Goal: Task Accomplishment & Management: Complete application form

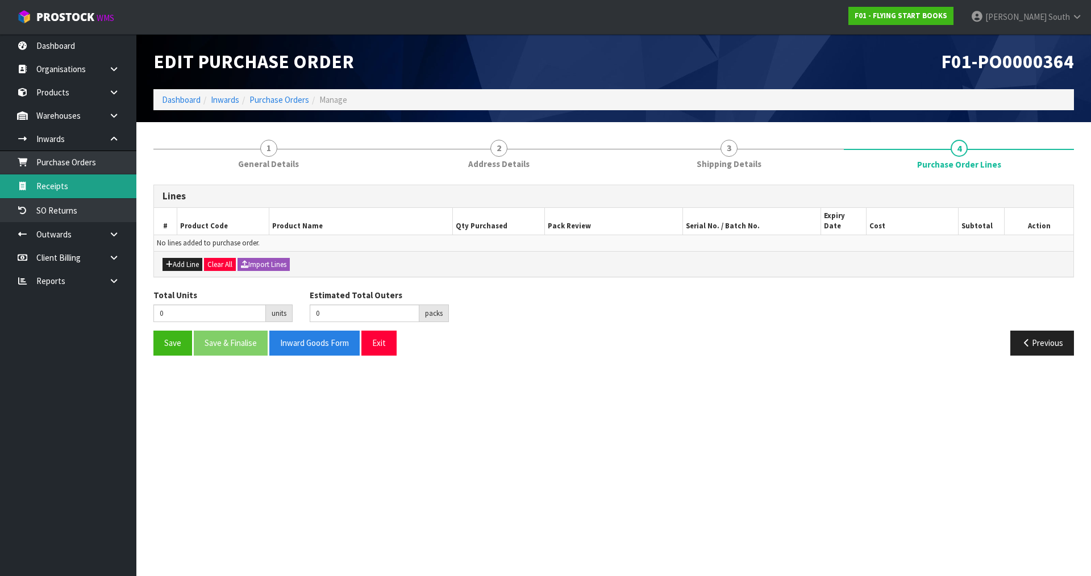
click at [74, 184] on link "Receipts" at bounding box center [68, 186] width 136 height 23
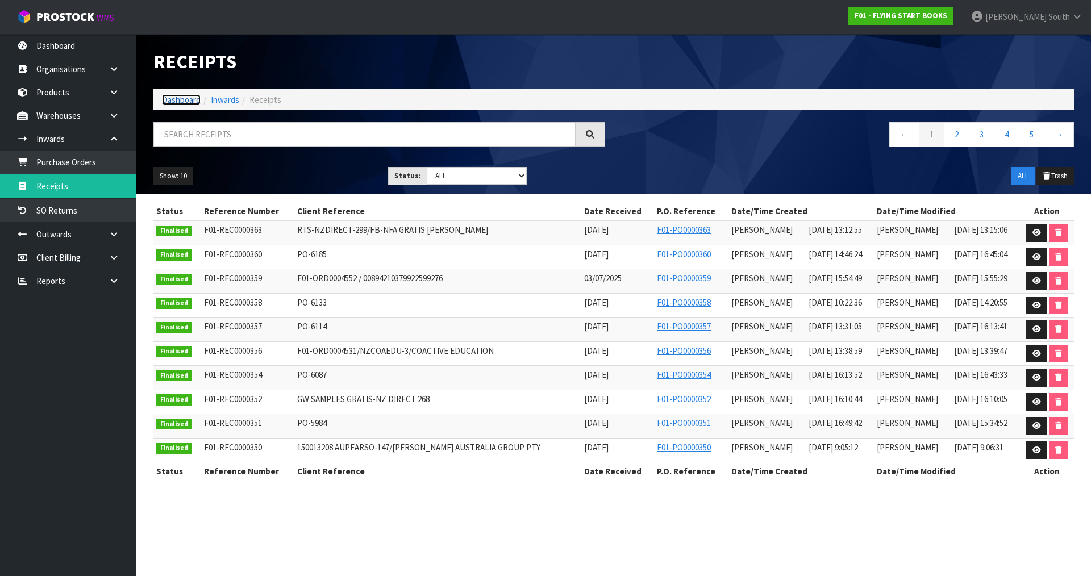
click at [174, 94] on link "Dashboard" at bounding box center [181, 99] width 39 height 11
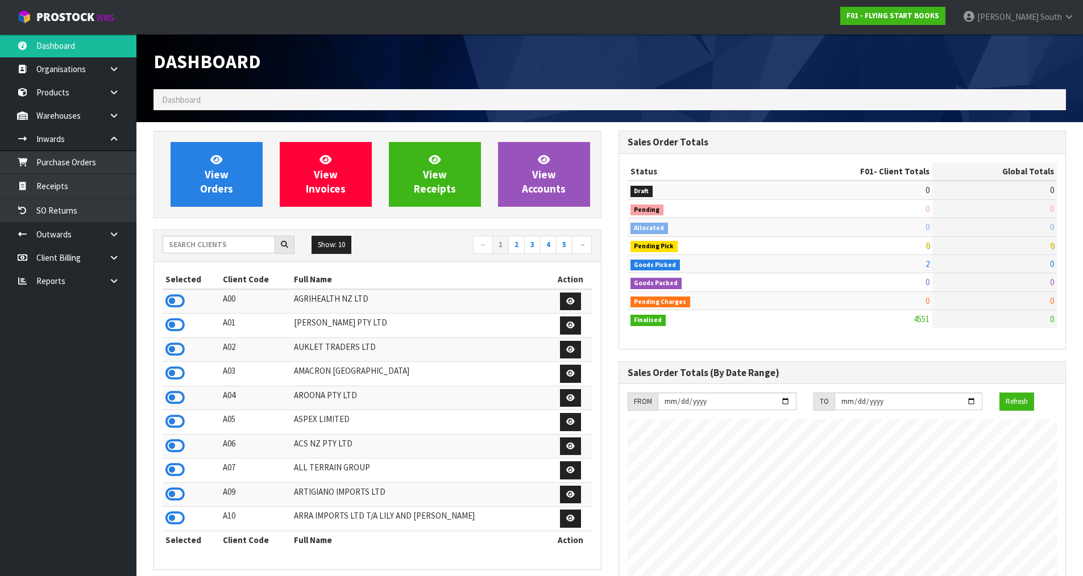
scroll to position [861, 464]
click at [221, 243] on input "text" at bounding box center [219, 245] width 113 height 18
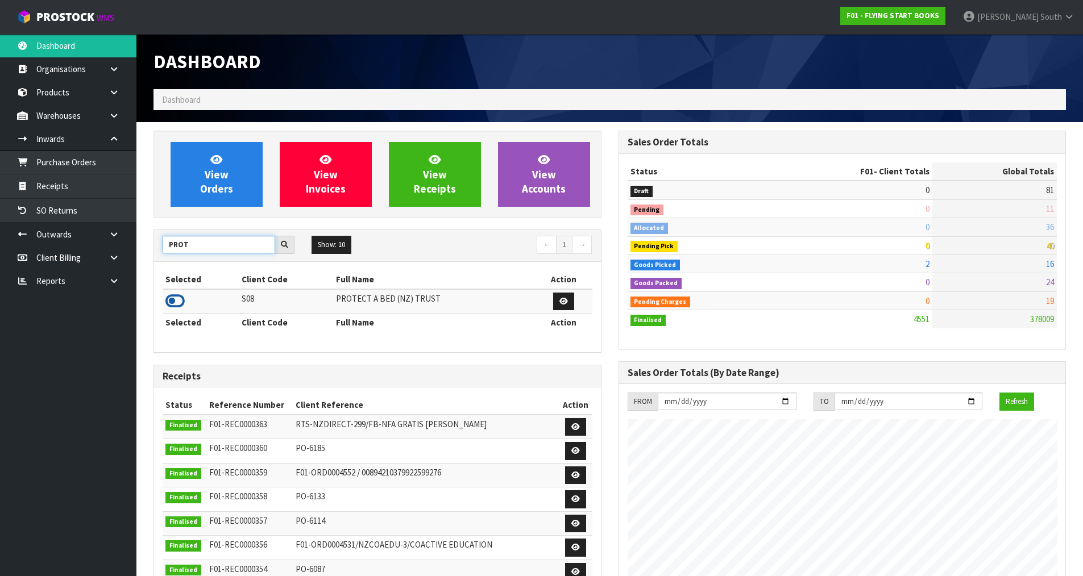
type input "PROT"
click at [178, 298] on icon at bounding box center [174, 301] width 19 height 17
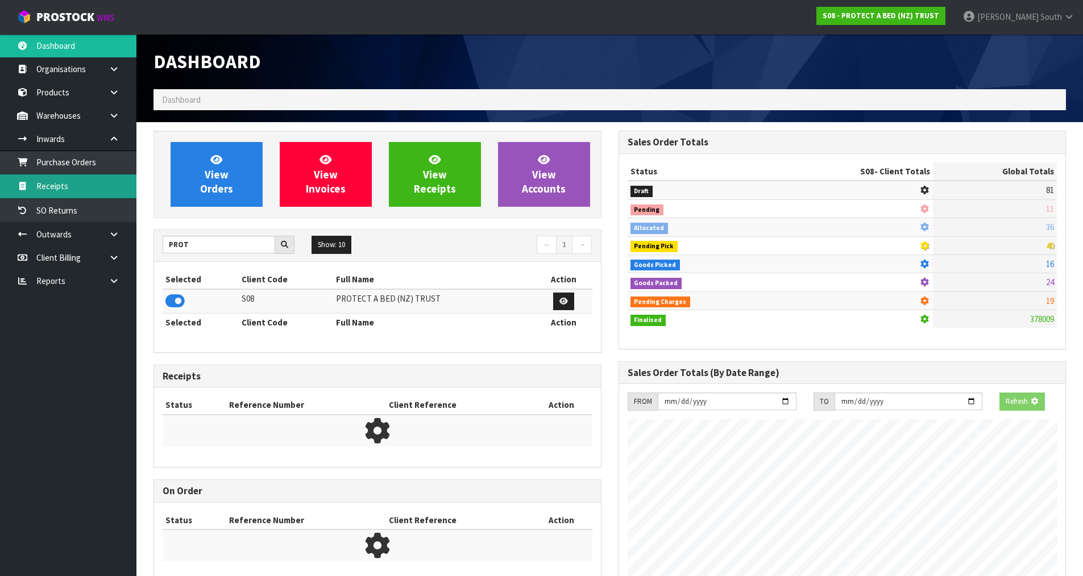
click at [68, 189] on link "Receipts" at bounding box center [68, 186] width 136 height 23
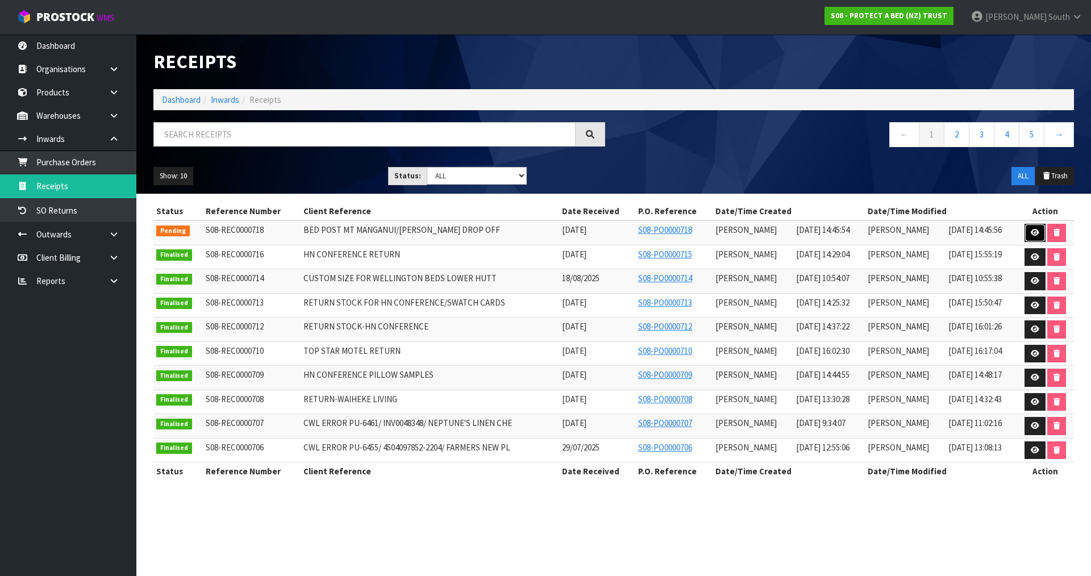
click at [1028, 230] on link at bounding box center [1035, 233] width 21 height 18
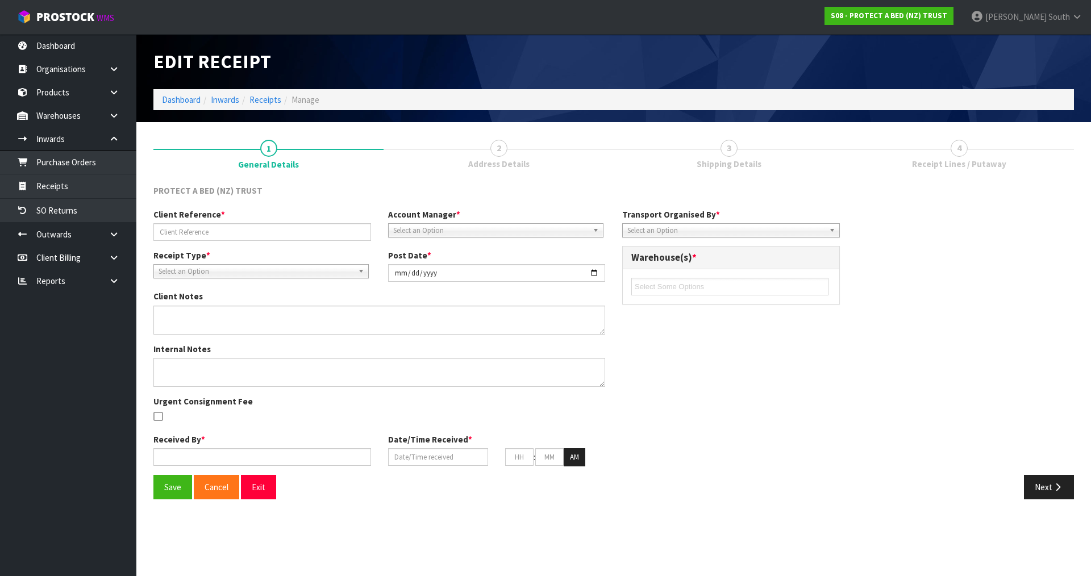
type input "BED POST MT MANGANUI/[PERSON_NAME] DROP OFF"
type input "[DATE]"
type input "[PERSON_NAME]"
type input "[DATE]"
type input "02"
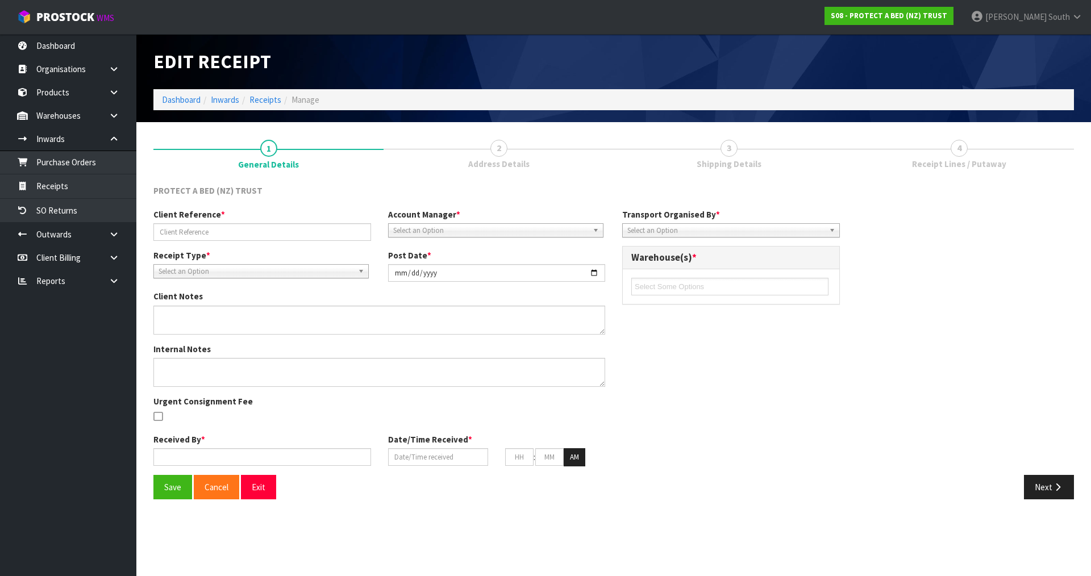
type input "45"
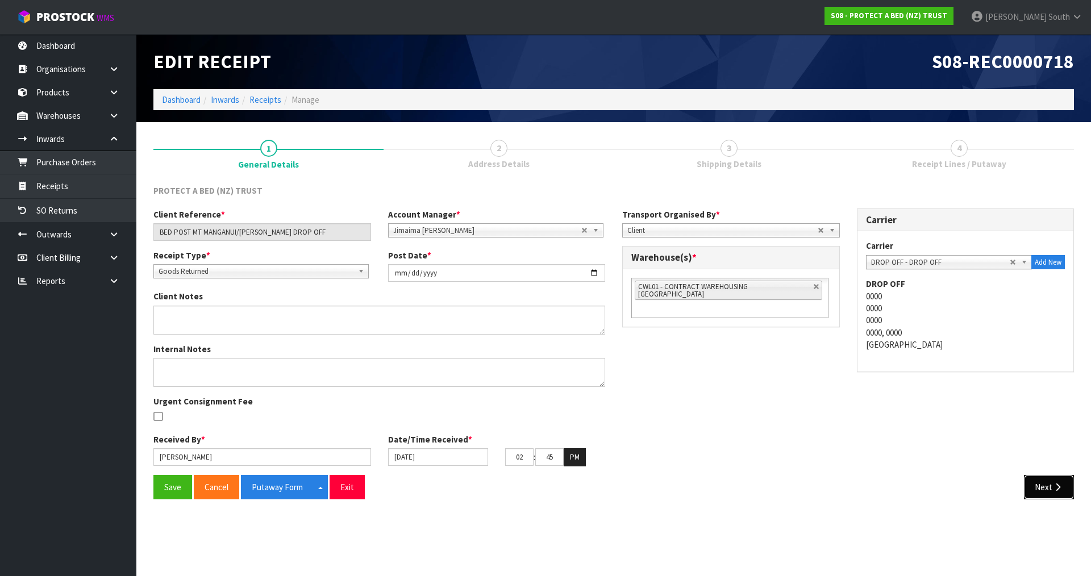
click at [1043, 478] on button "Next" at bounding box center [1049, 487] width 50 height 24
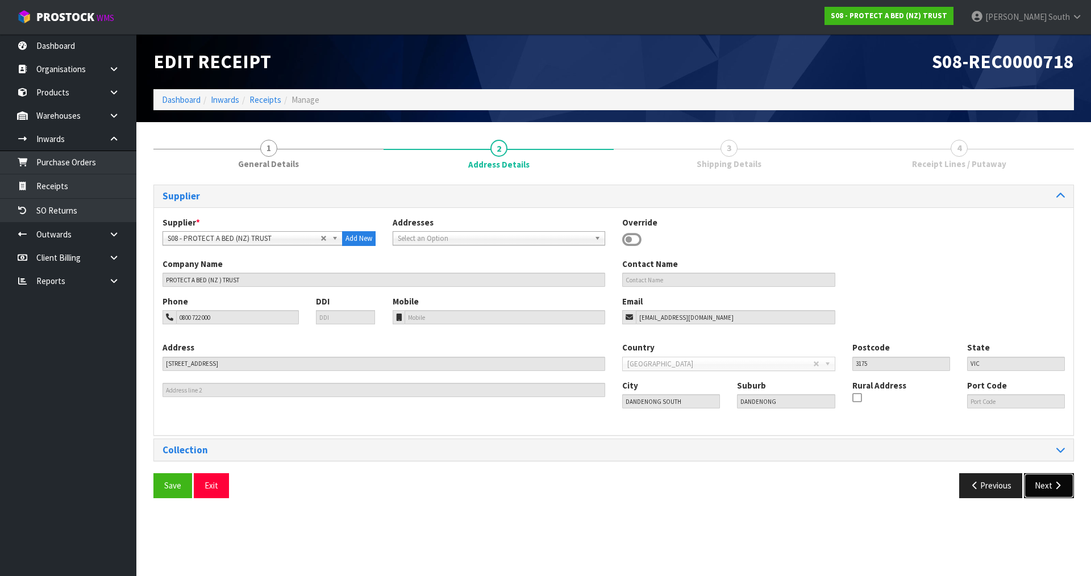
click at [1048, 485] on button "Next" at bounding box center [1049, 486] width 50 height 24
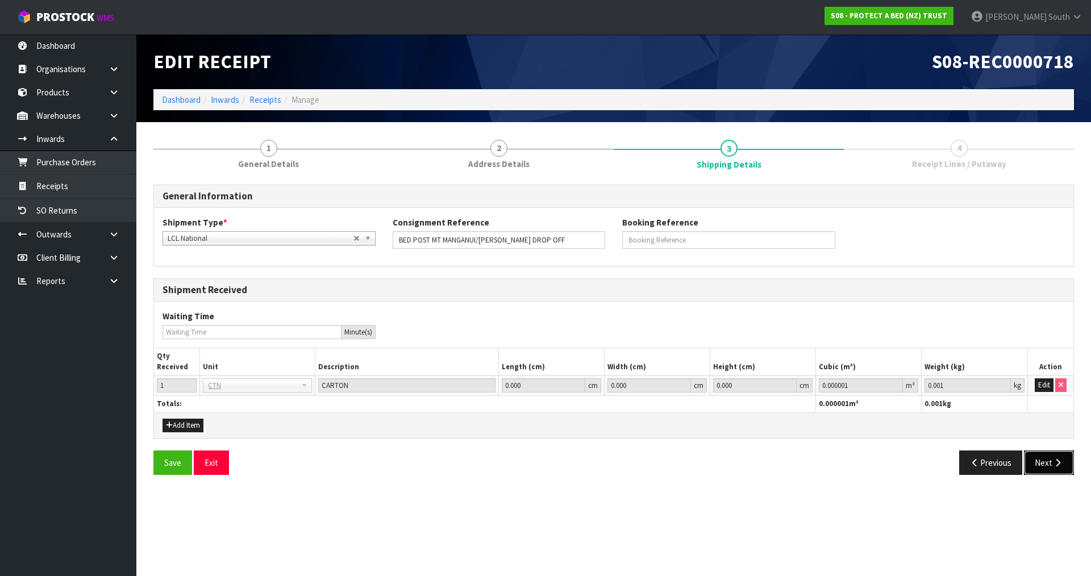
click at [1053, 475] on button "Next" at bounding box center [1049, 463] width 50 height 24
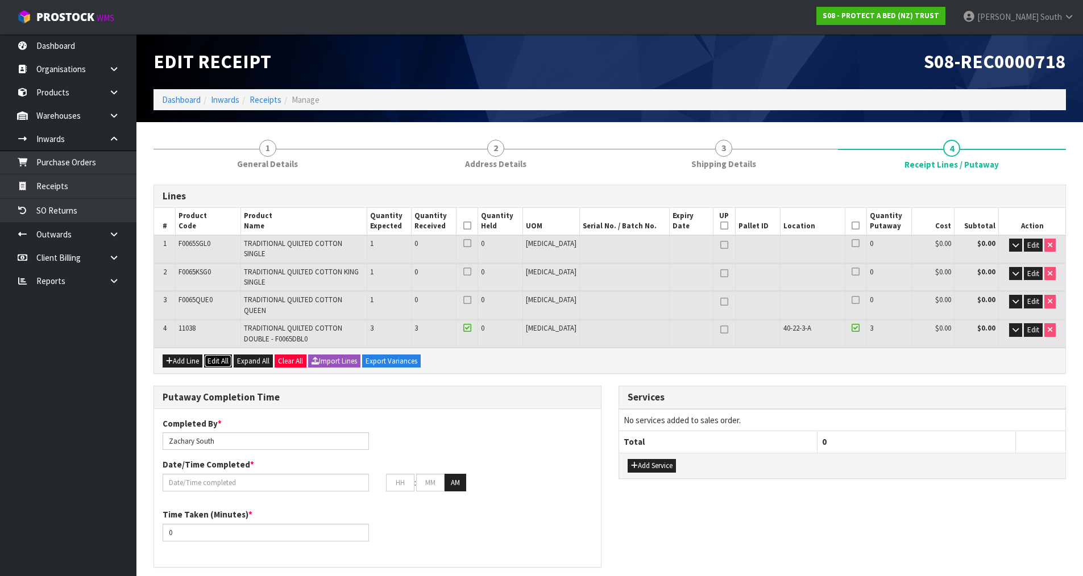
click at [218, 355] on button "Edit All" at bounding box center [218, 362] width 28 height 14
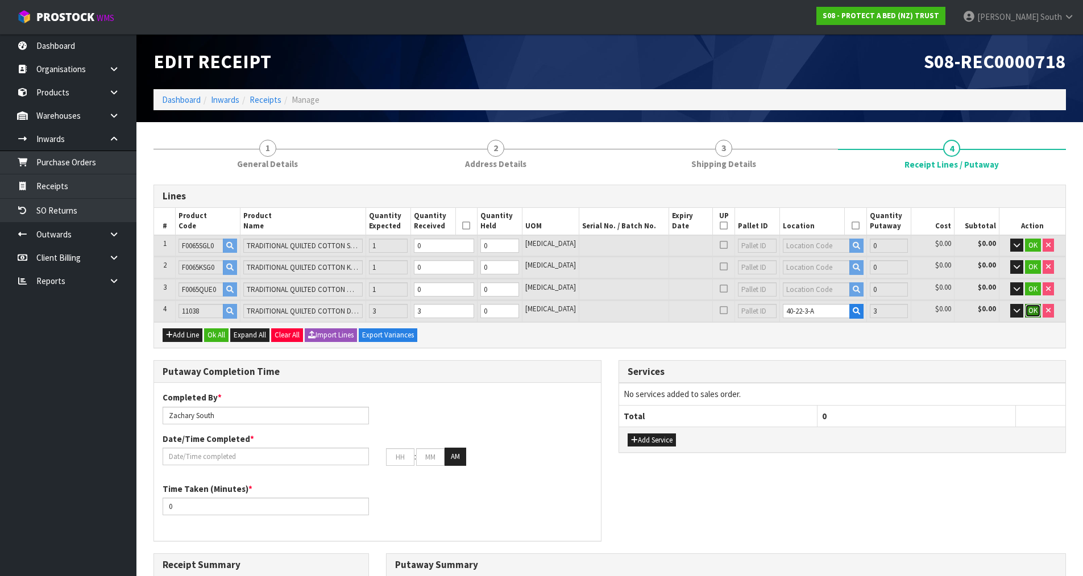
click at [1035, 315] on span "OK" at bounding box center [1032, 311] width 9 height 10
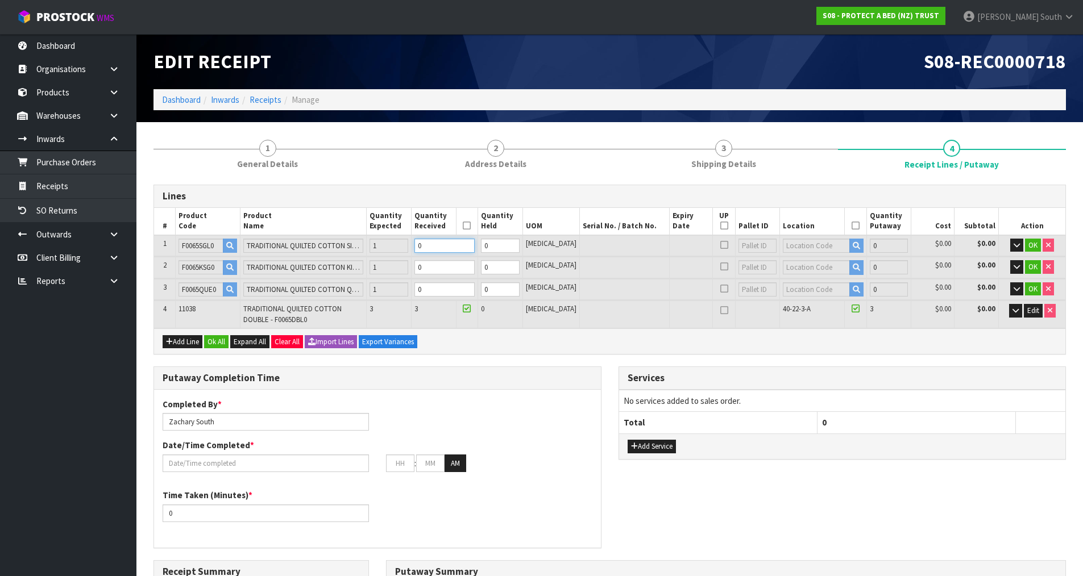
click at [413, 243] on tr "1 F0065SGL0 TRADITIONAL QUILTED COTTON SINGLE 1 0 0 [MEDICAL_DATA] 0 $0.00 $0.0…" at bounding box center [609, 245] width 911 height 21
type input "0"
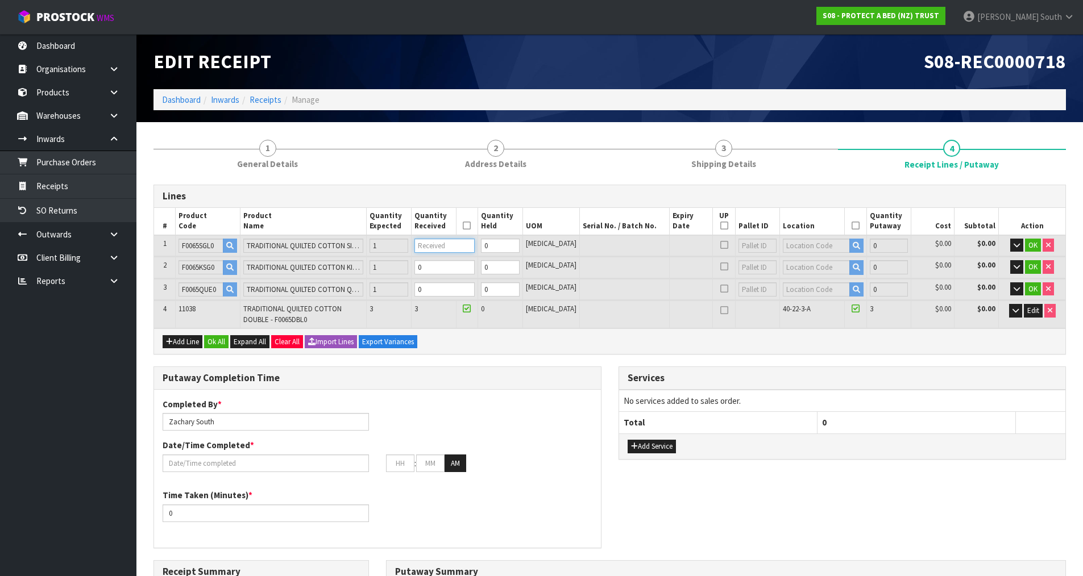
type input "0.035626"
type input "6.95"
type input "1"
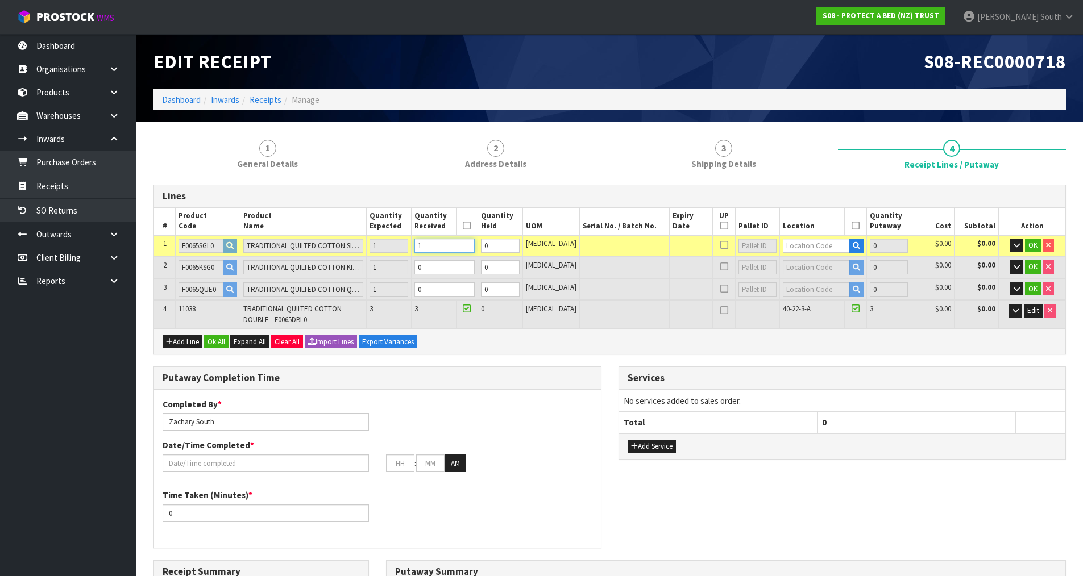
type input "0.027216"
type input "6"
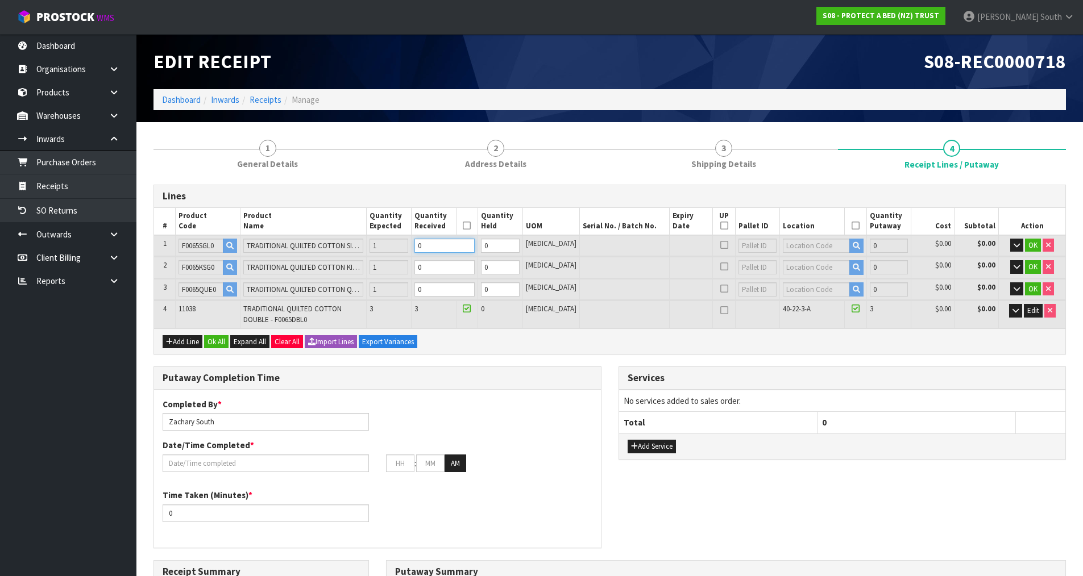
type input "1"
type input "0.035626"
type input "6.95"
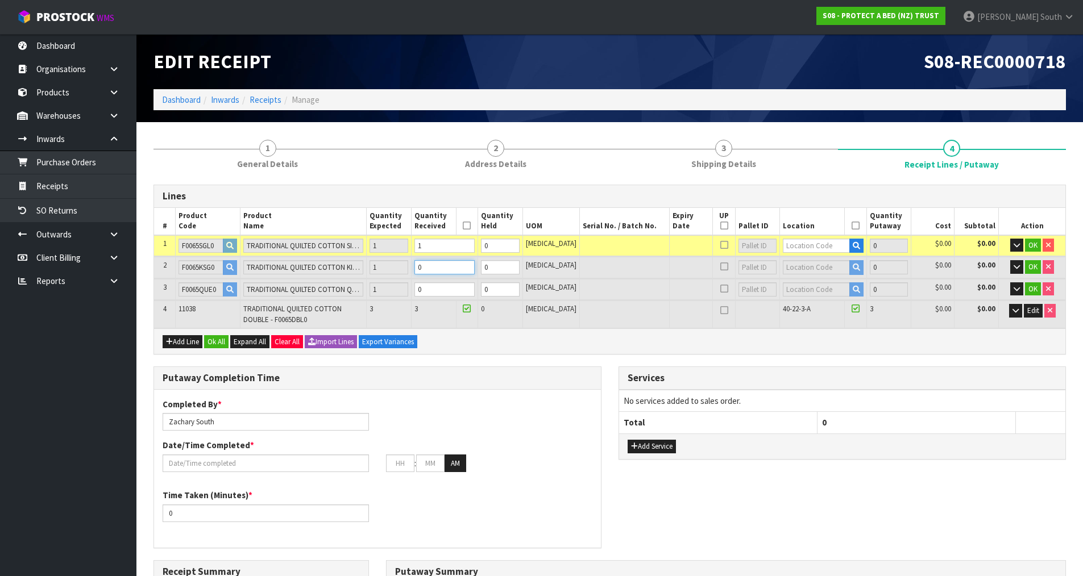
click at [460, 264] on input "0" at bounding box center [444, 267] width 60 height 14
type input "1"
type input "0.044326"
type input "8.05"
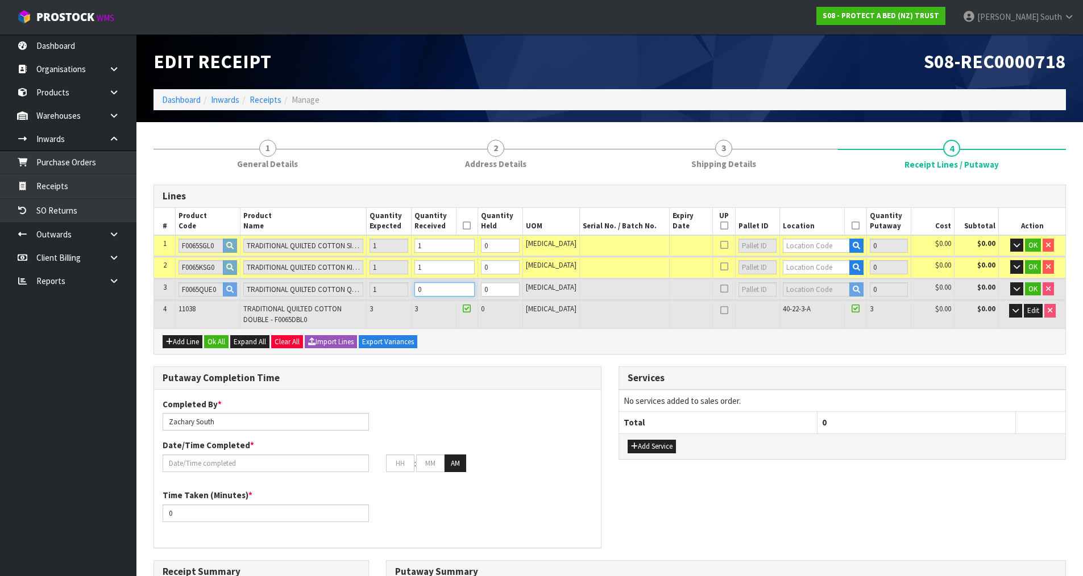
click at [450, 286] on input "0" at bounding box center [444, 290] width 60 height 14
type input "1"
type input "0.056926"
type input "9.6"
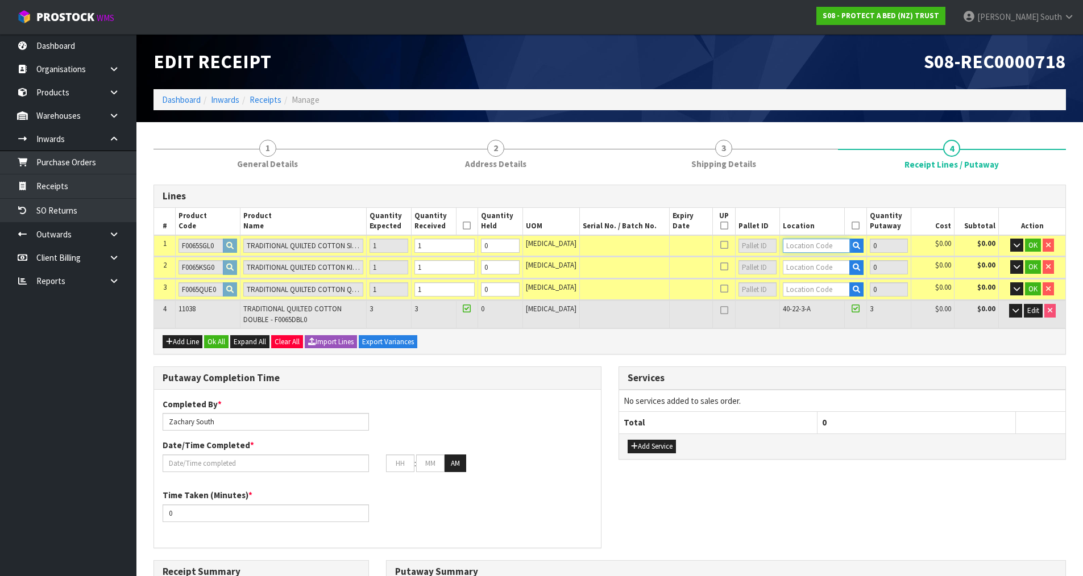
click at [821, 246] on input "text" at bounding box center [816, 246] width 67 height 14
type input "40-22-2"
click at [817, 268] on link "40-22-2 -A" at bounding box center [818, 265] width 90 height 15
type input "4"
type input "40-22-2-A"
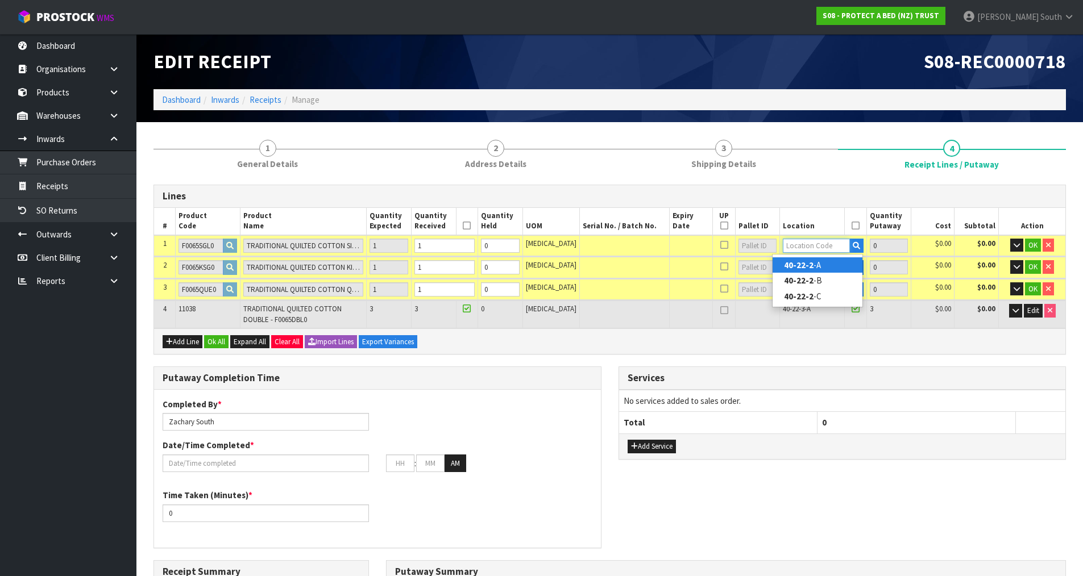
type input "1"
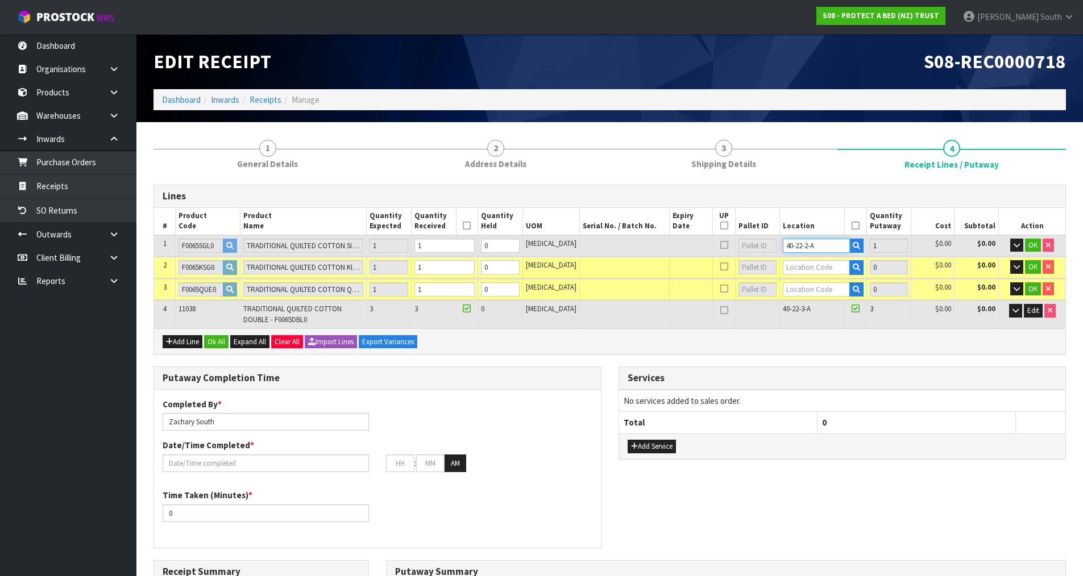
drag, startPoint x: 824, startPoint y: 248, endPoint x: 758, endPoint y: 254, distance: 65.6
click at [759, 254] on tr "1 F0065SGL0 TRADITIONAL QUILTED COTTON SINGLE 1 1 0 [MEDICAL_DATA] 40-22-2-A 1 …" at bounding box center [609, 245] width 911 height 21
click at [792, 263] on input "text" at bounding box center [816, 267] width 67 height 14
paste input "40-22-2-A"
type input "40-22-2-A"
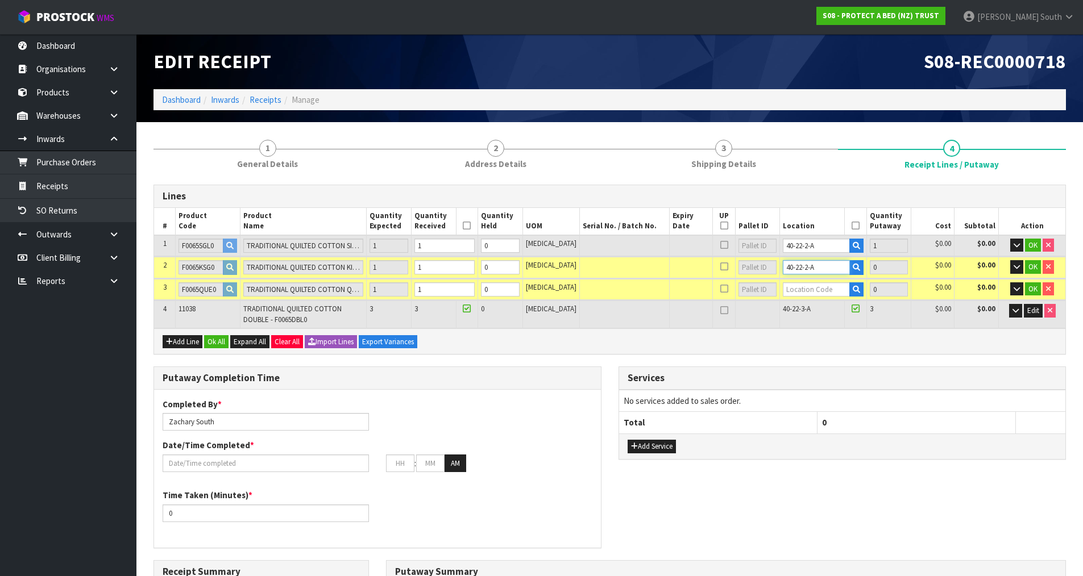
type input "5"
type input "1"
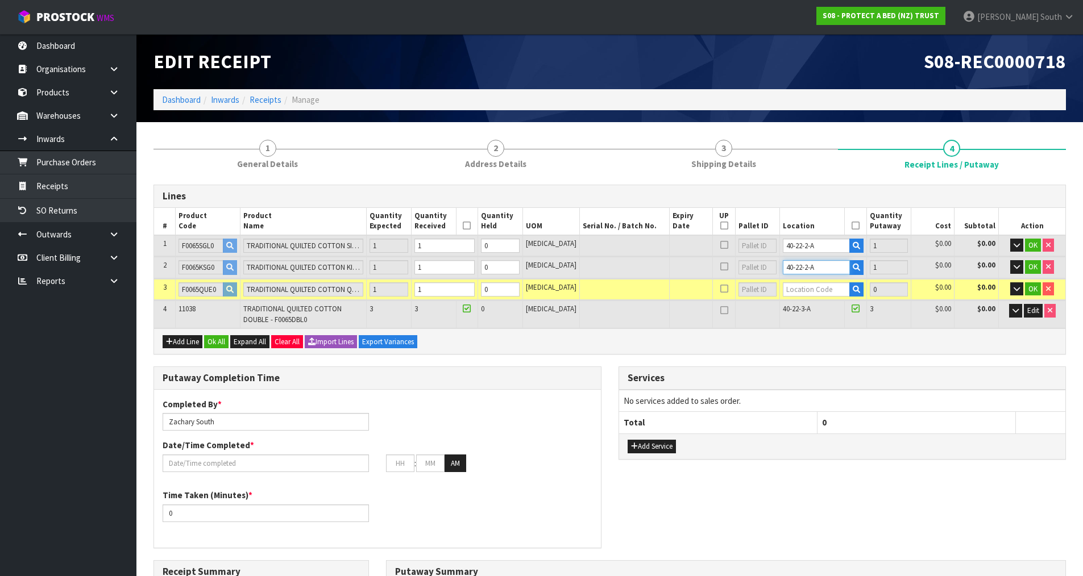
type input "40-22-2-A"
click at [802, 291] on input "text" at bounding box center [816, 290] width 67 height 14
paste input "40-22-2-A"
type input "40-22-2-A"
type input "6"
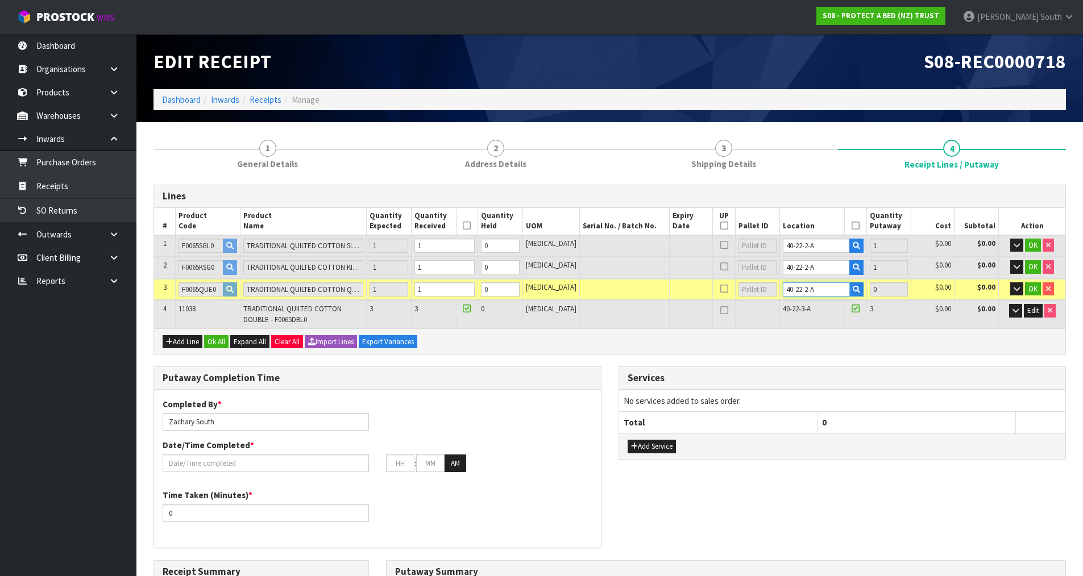
type input "1"
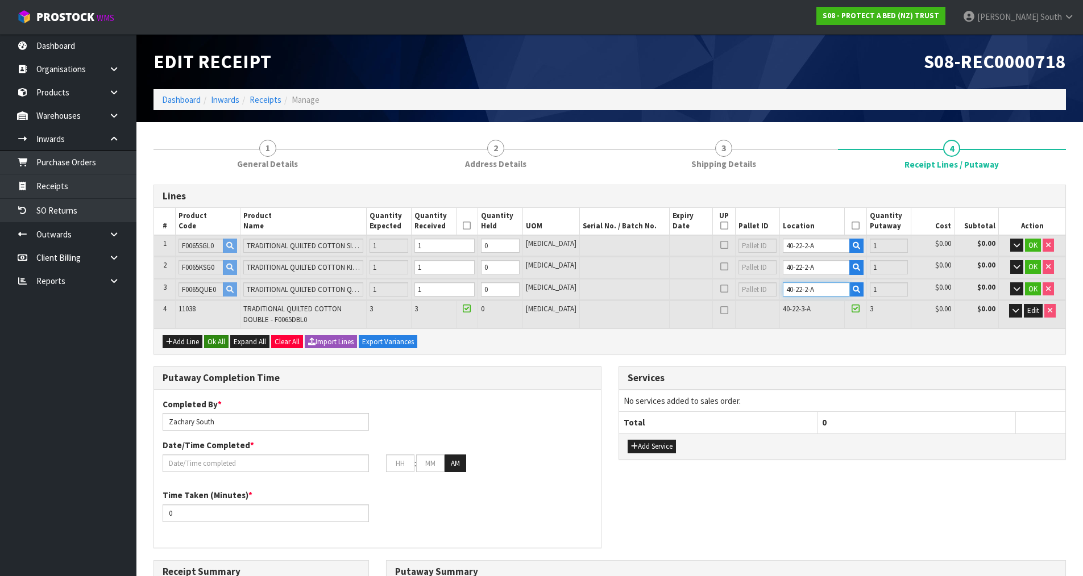
type input "40-22-2-A"
click at [208, 337] on button "Ok All" at bounding box center [216, 342] width 24 height 14
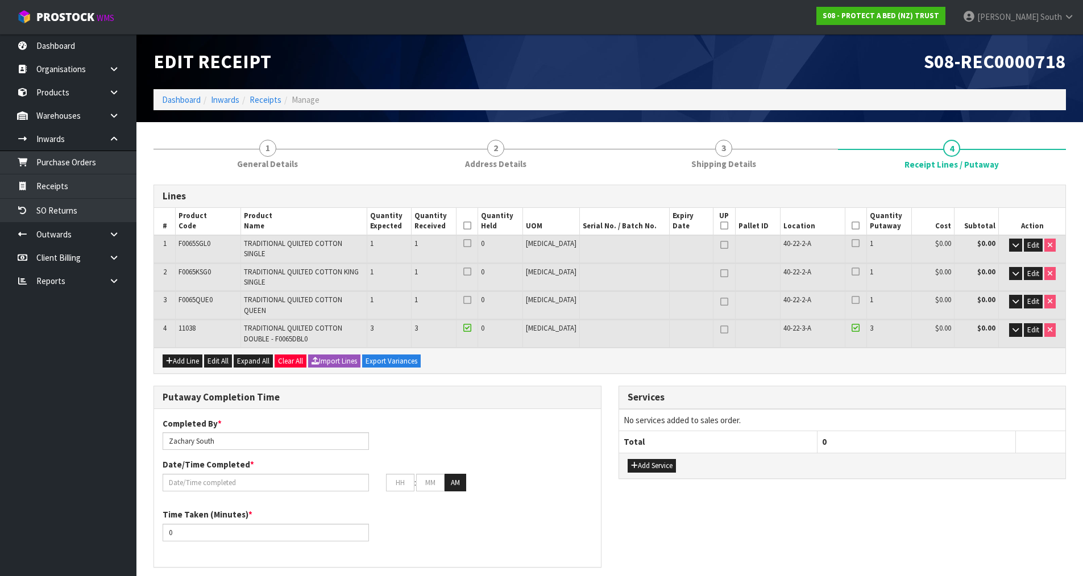
click at [852, 226] on icon at bounding box center [856, 226] width 8 height 1
click at [471, 226] on icon at bounding box center [467, 226] width 8 height 1
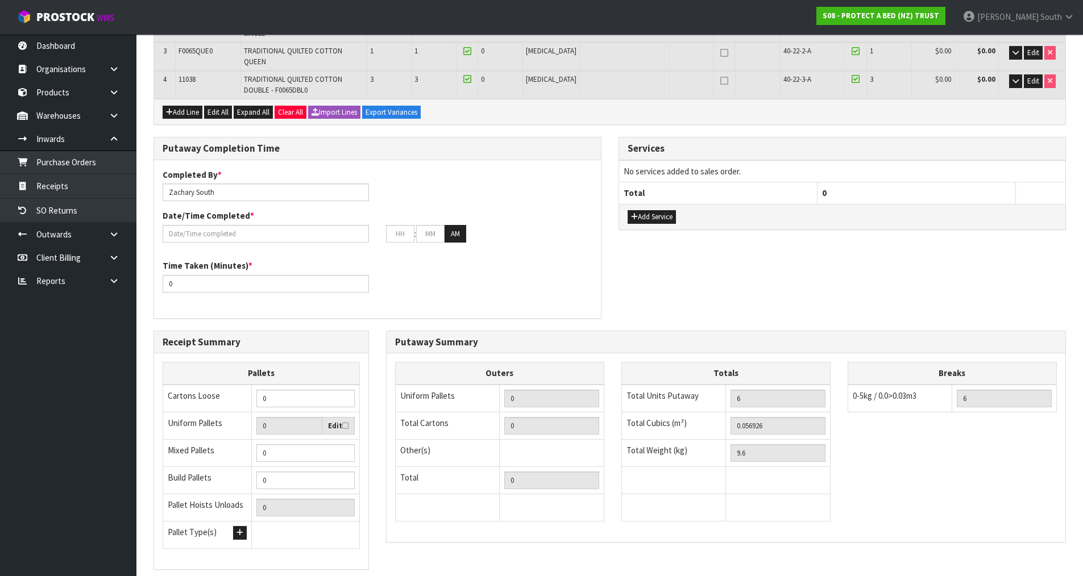
scroll to position [194, 0]
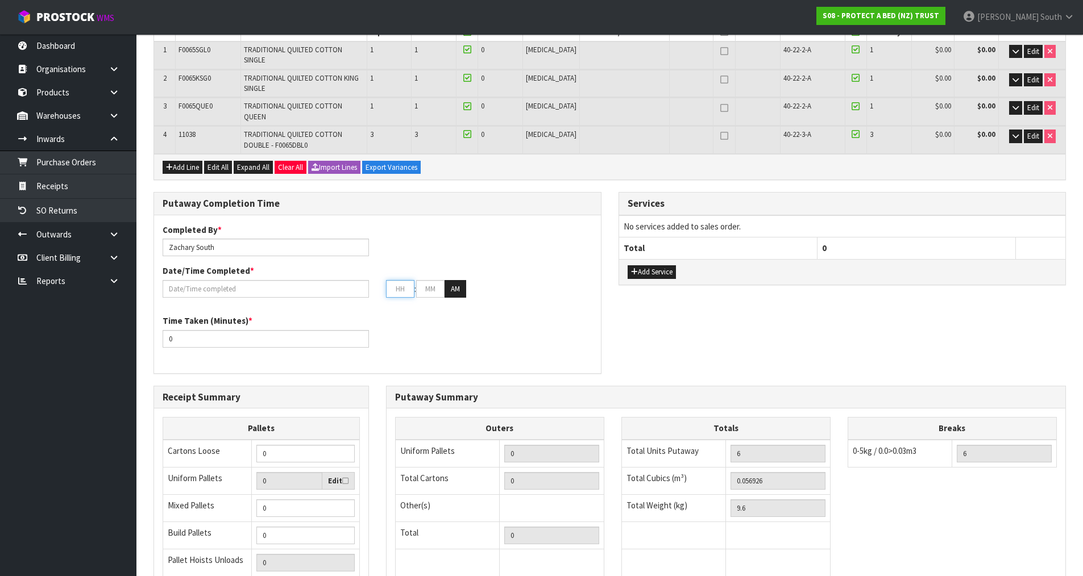
click at [399, 280] on input "text" at bounding box center [400, 289] width 28 height 18
type input "[DATE]"
type input "4"
type input "00"
type input "04"
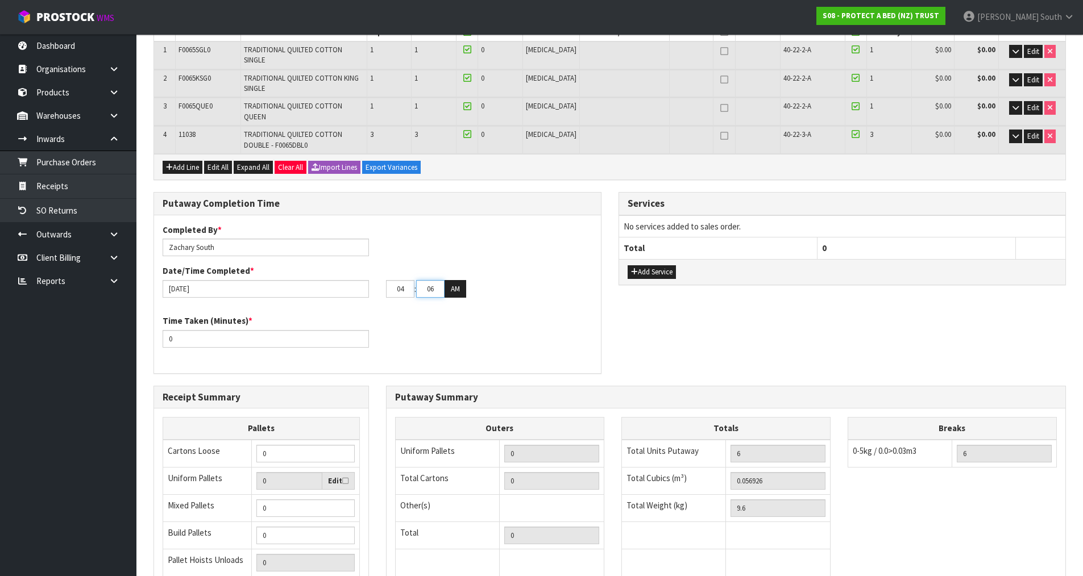
type input "06"
drag, startPoint x: 177, startPoint y: 325, endPoint x: 155, endPoint y: 327, distance: 22.8
click at [155, 327] on div "Time Taken (Minutes) * 0" at bounding box center [265, 331] width 223 height 32
type input "15"
click at [410, 316] on div "Time Taken (Minutes) * 15" at bounding box center [377, 335] width 447 height 41
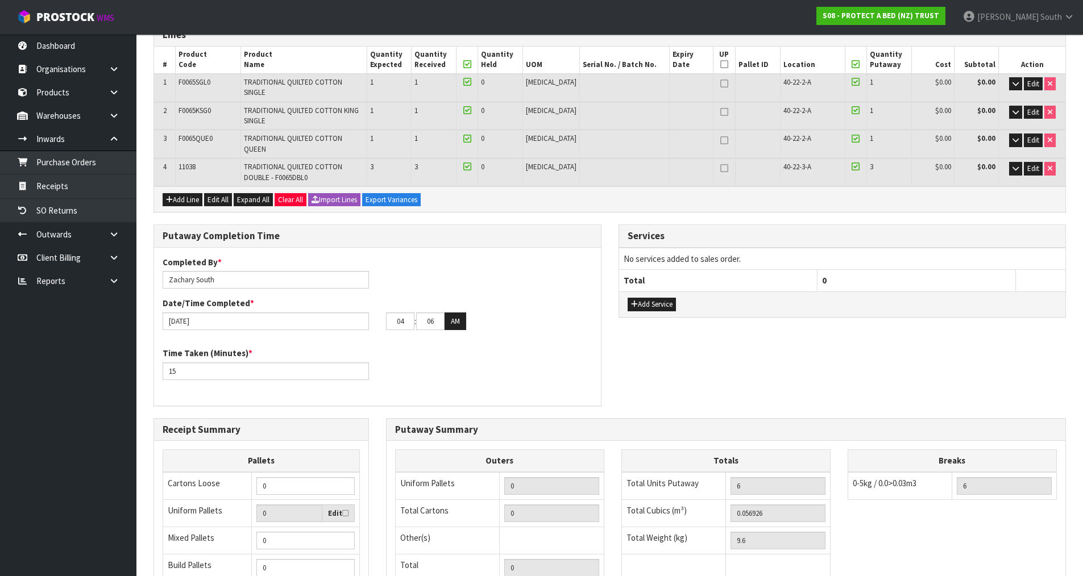
scroll to position [308, 0]
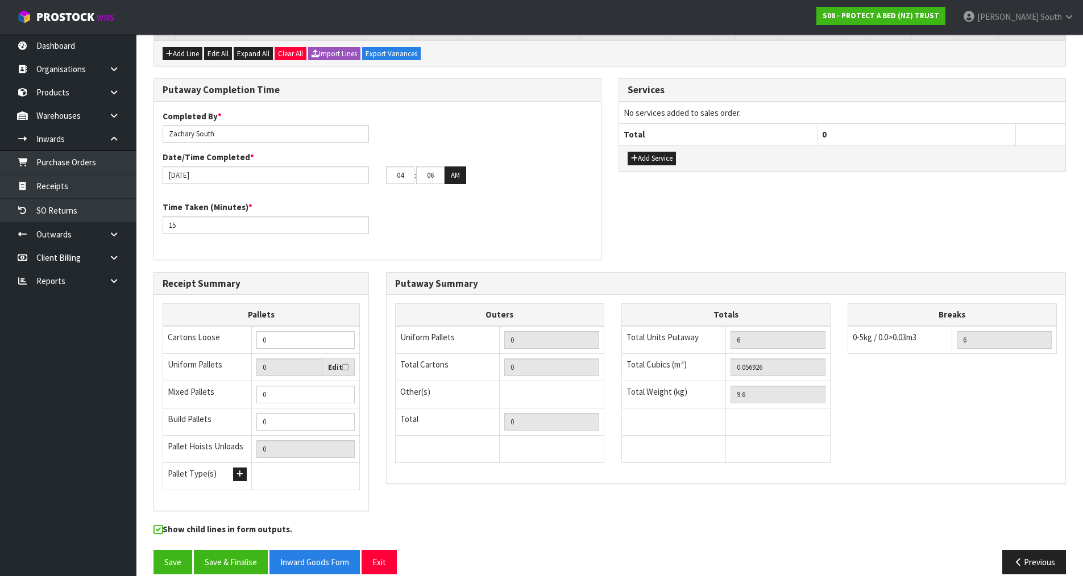
click at [859, 170] on div "Putaway Completion Time Completed By * [PERSON_NAME] Date/Time Completed * [DAT…" at bounding box center [609, 174] width 929 height 193
click at [248, 550] on button "Save & Finalise" at bounding box center [231, 562] width 74 height 24
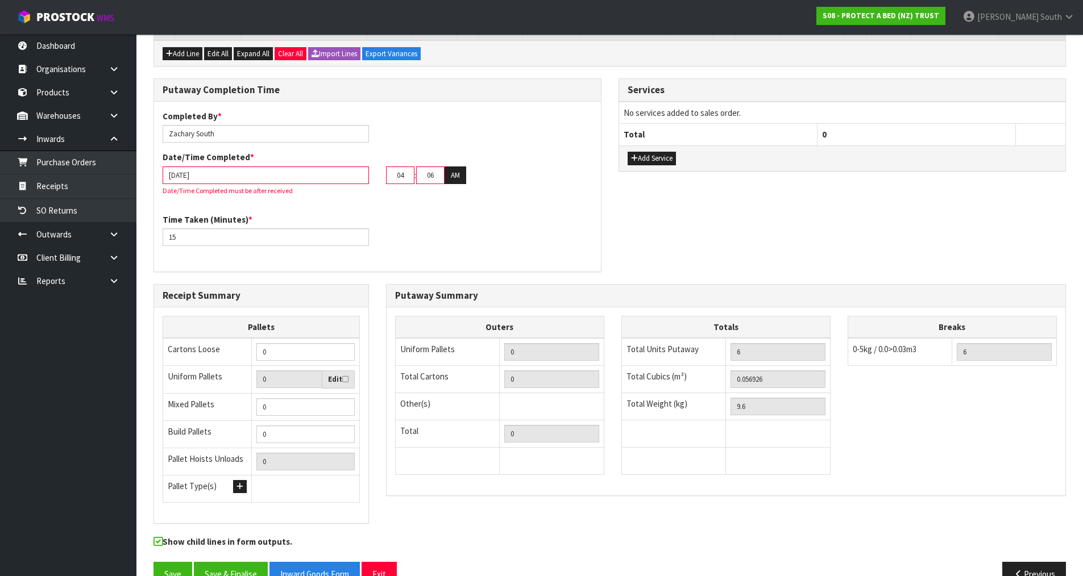
click at [261, 168] on input "[DATE]" at bounding box center [266, 176] width 206 height 18
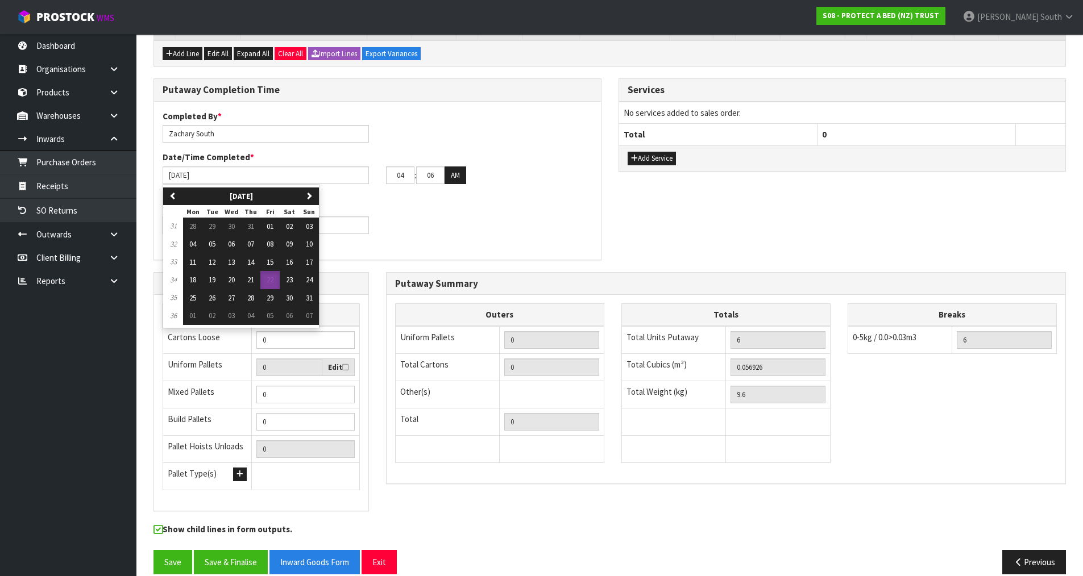
click at [388, 201] on div "Time Taken (Minutes) * 15" at bounding box center [377, 221] width 447 height 41
click at [324, 167] on input "[DATE]" at bounding box center [266, 176] width 206 height 18
click at [428, 201] on div "Time Taken (Minutes) * 15" at bounding box center [377, 221] width 447 height 41
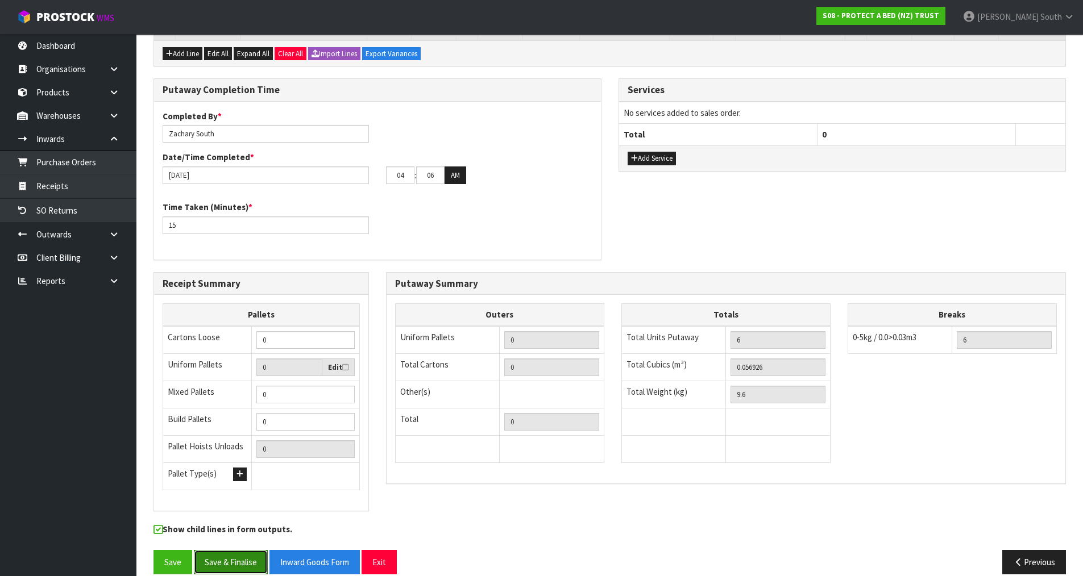
click at [254, 552] on button "Save & Finalise" at bounding box center [231, 562] width 74 height 24
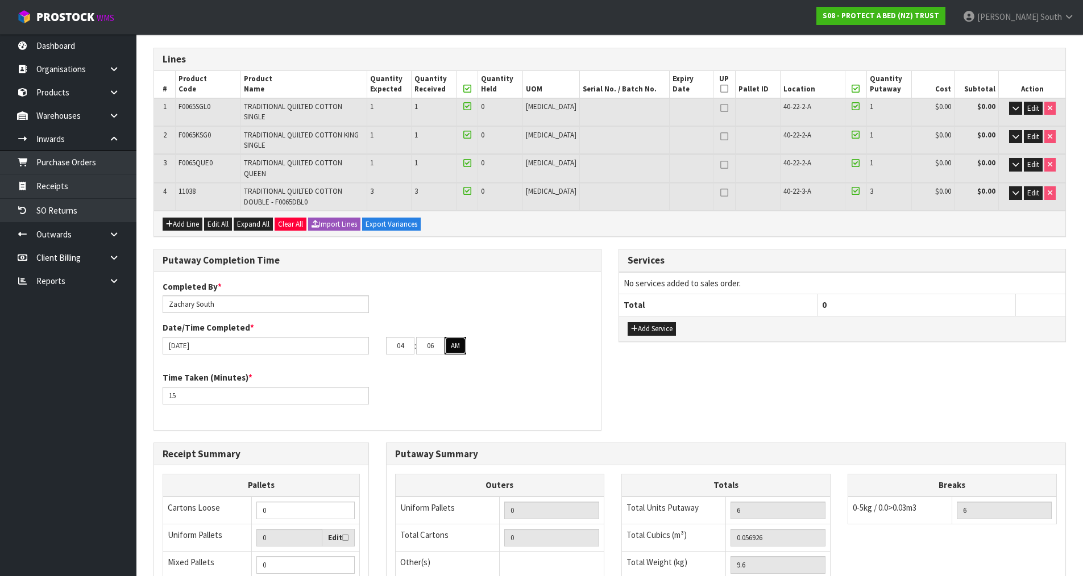
click at [464, 337] on button "AM" at bounding box center [456, 346] width 22 height 18
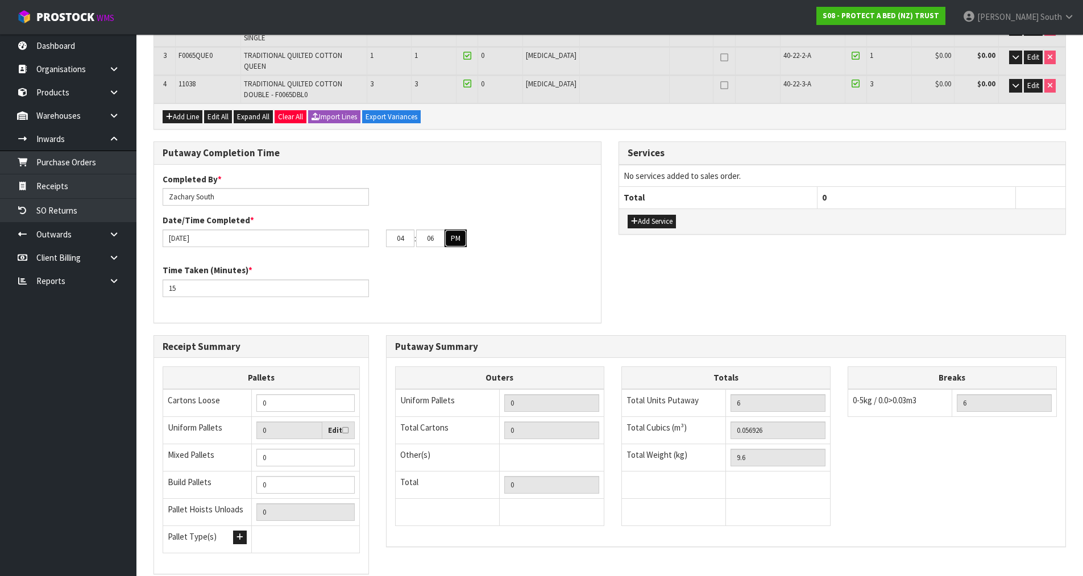
scroll to position [308, 0]
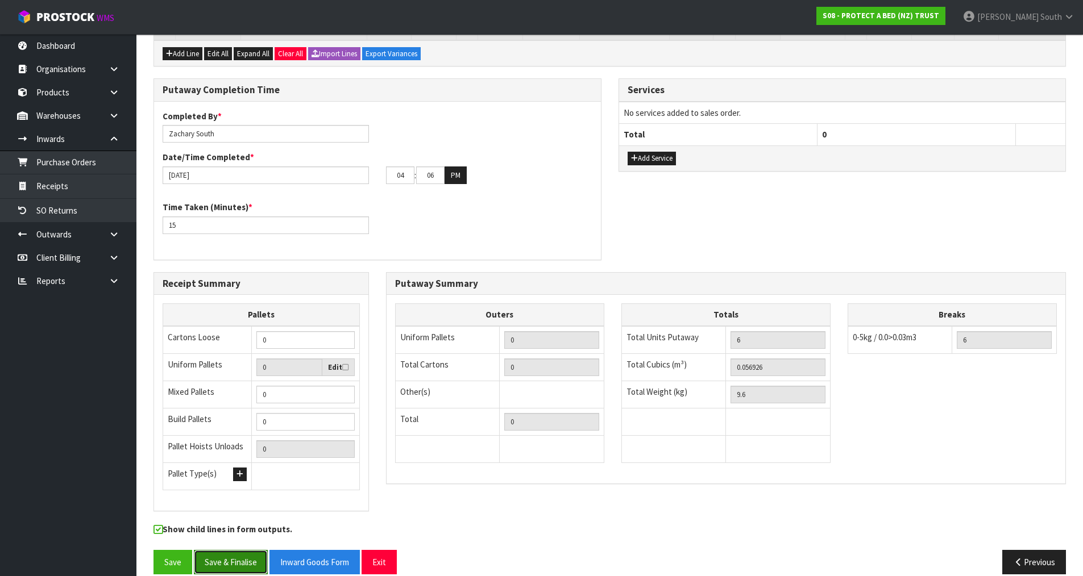
click at [260, 550] on button "Save & Finalise" at bounding box center [231, 562] width 74 height 24
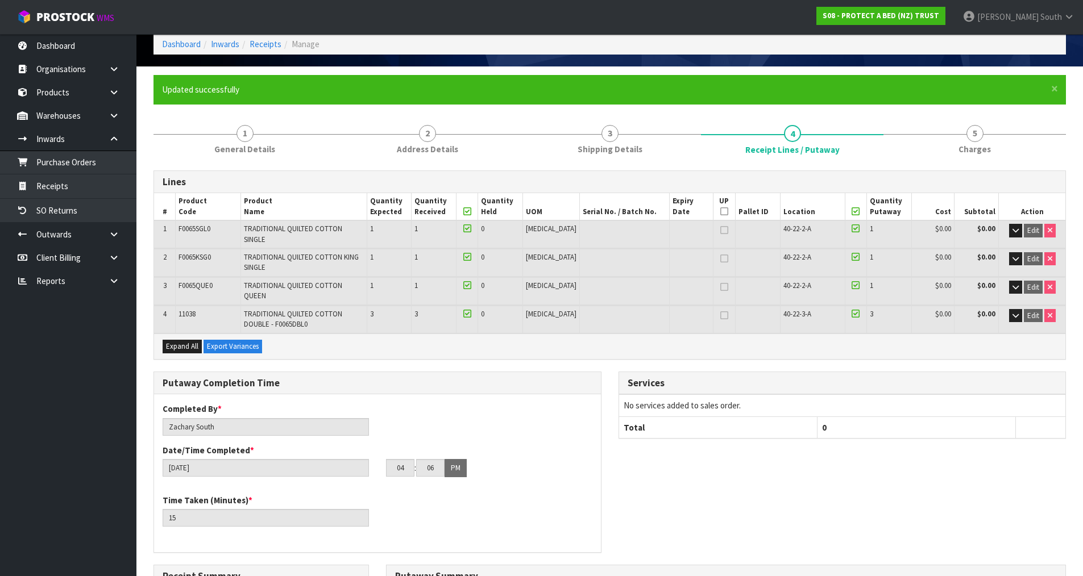
scroll to position [0, 0]
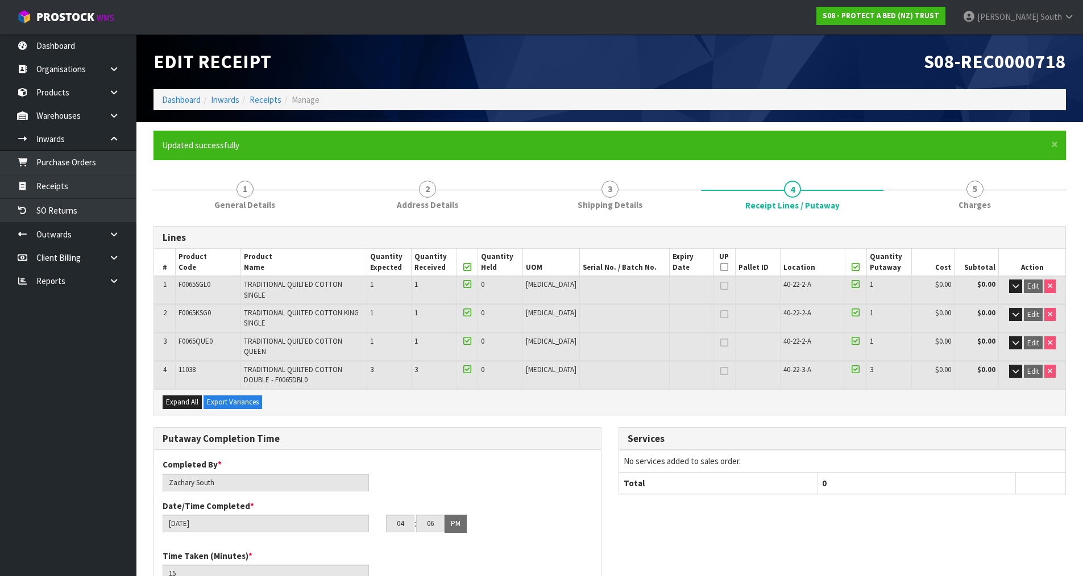
click at [583, 403] on div "Lines # Product Code Product Name Quantity Expected Quantity Received Quantity …" at bounding box center [609, 579] width 912 height 706
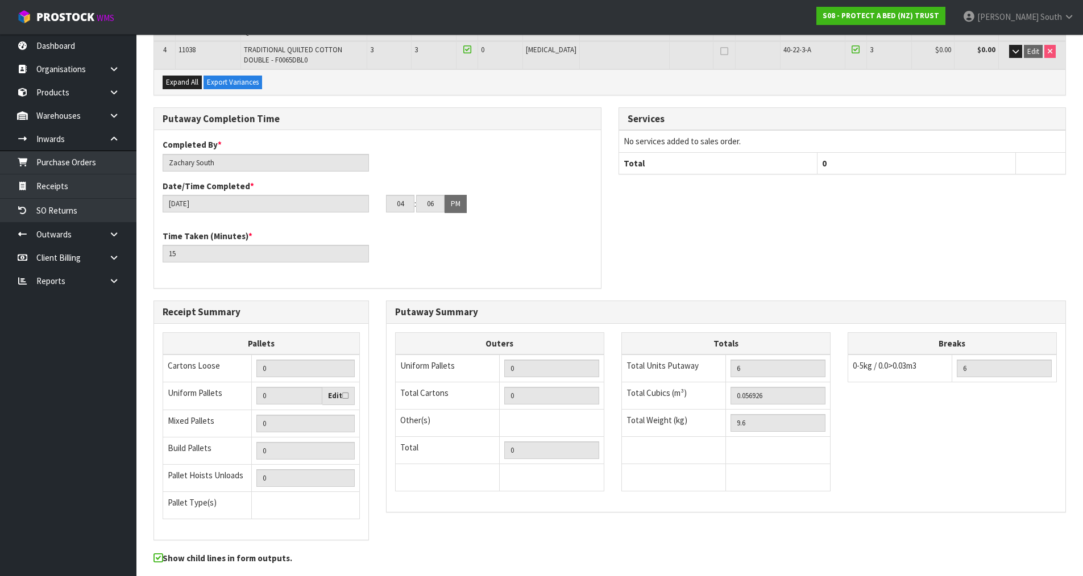
scroll to position [349, 0]
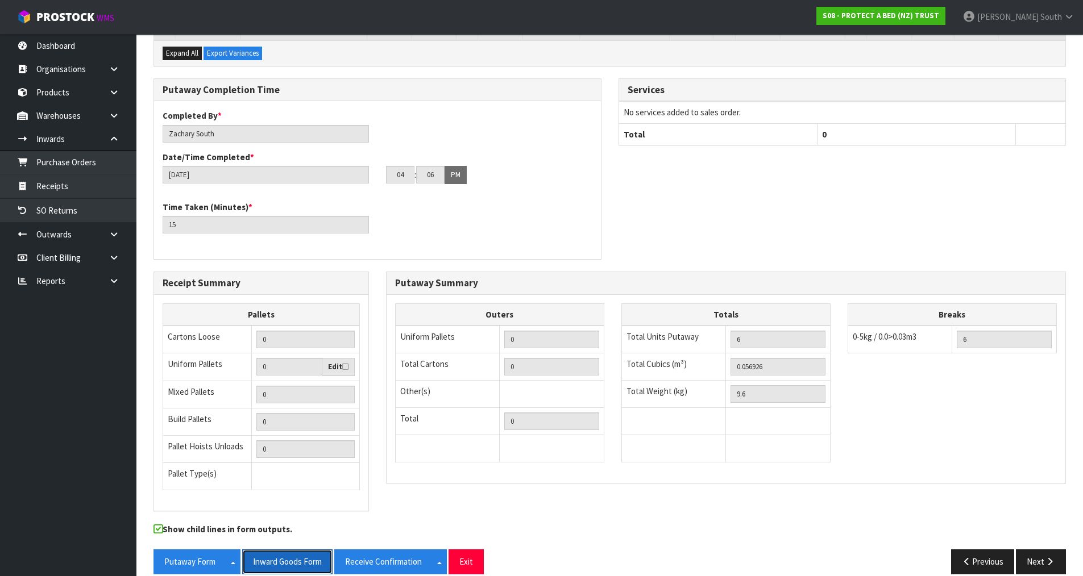
click at [280, 554] on button "Inward Goods Form" at bounding box center [287, 562] width 90 height 24
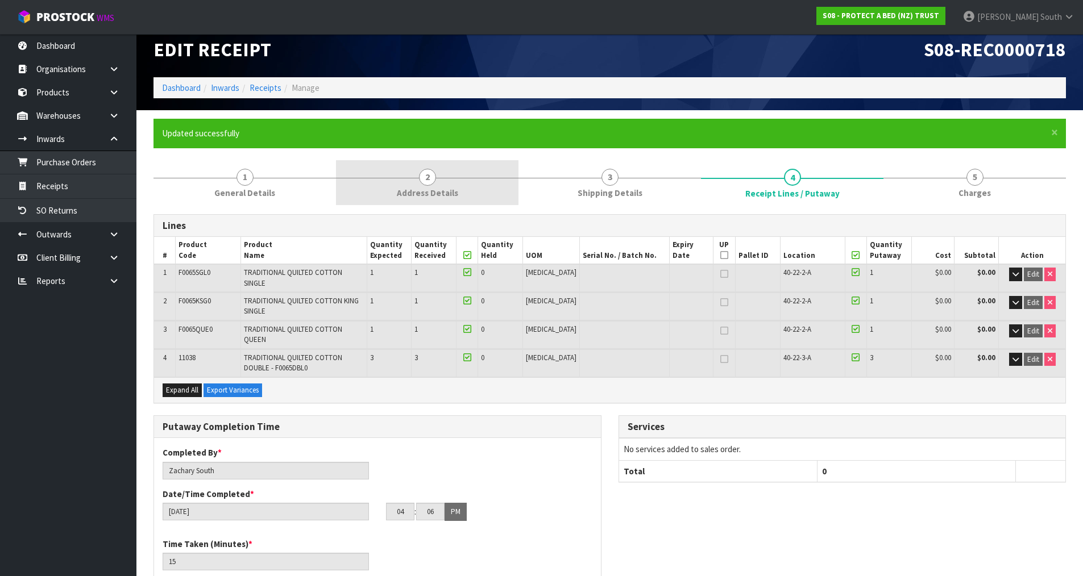
scroll to position [8, 0]
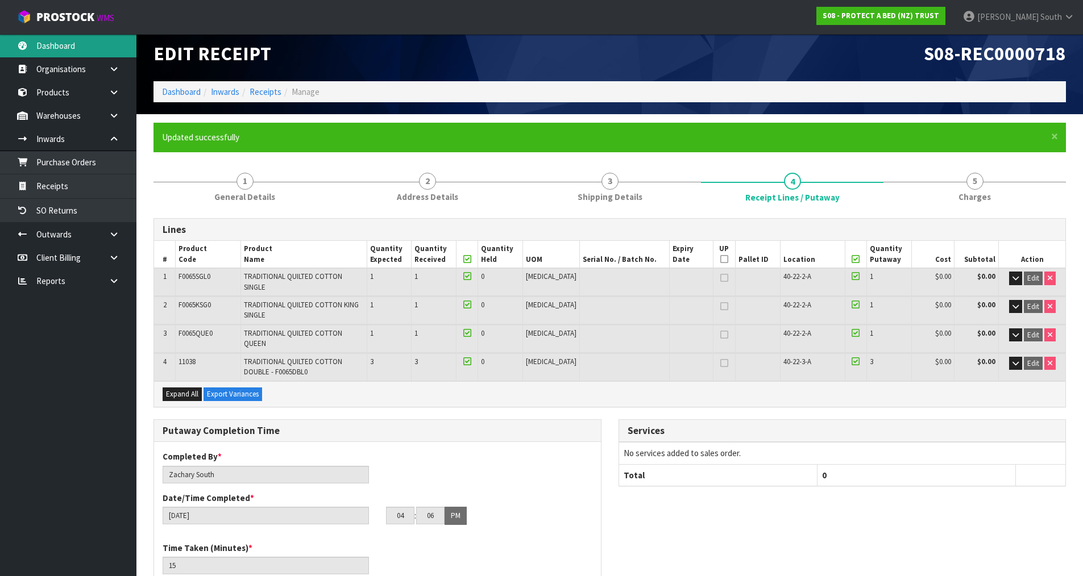
click at [64, 53] on link "Dashboard" at bounding box center [68, 45] width 136 height 23
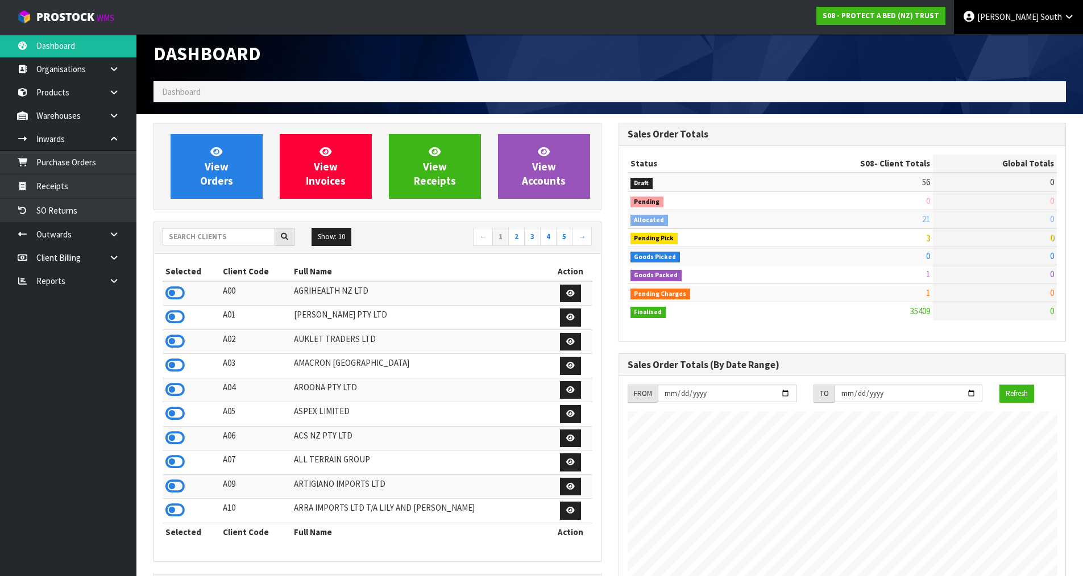
click at [1059, 20] on span "South" at bounding box center [1051, 16] width 22 height 11
click at [1035, 51] on link "Logout" at bounding box center [1038, 45] width 90 height 15
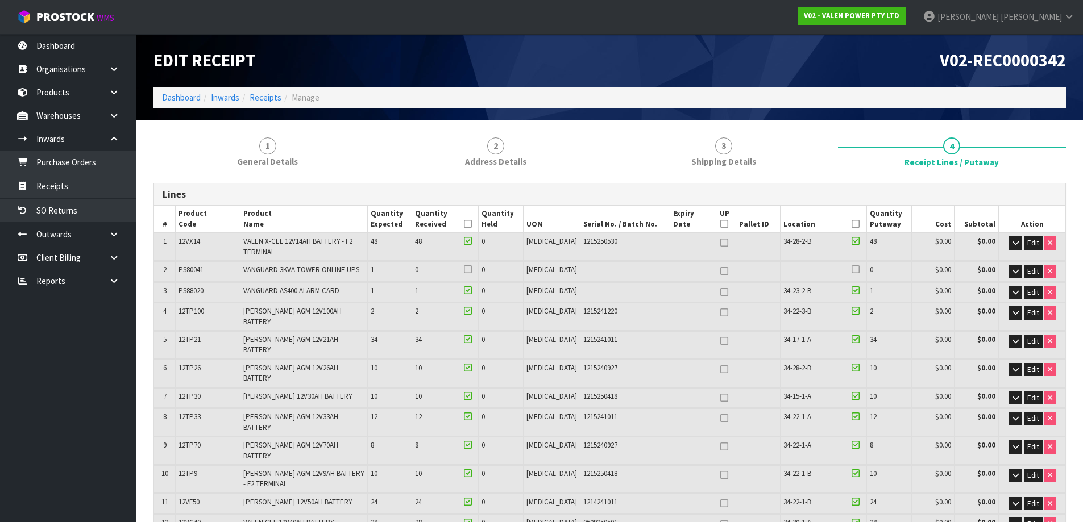
click at [752, 68] on h1 "V02-REC0000342" at bounding box center [843, 60] width 448 height 19
